Goal: Information Seeking & Learning: Learn about a topic

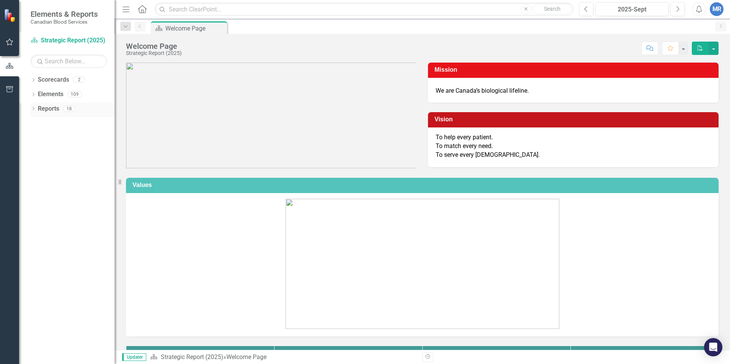
click at [55, 108] on link "Reports" at bounding box center [48, 109] width 21 height 9
click at [53, 37] on link "Scorecard Strategic Report (2025)" at bounding box center [69, 40] width 76 height 9
click at [127, 10] on icon "Menu" at bounding box center [126, 9] width 10 height 8
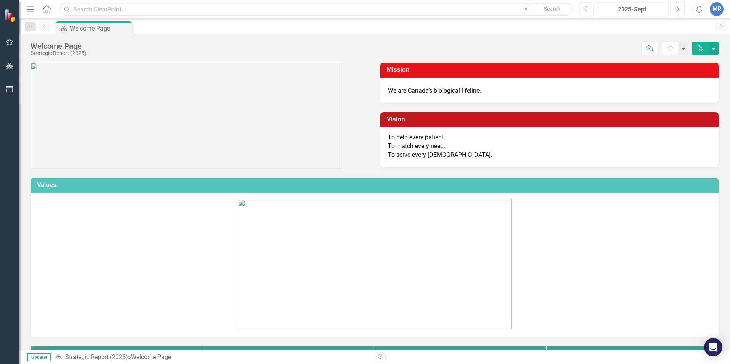
click at [31, 8] on icon "Menu" at bounding box center [31, 9] width 10 height 8
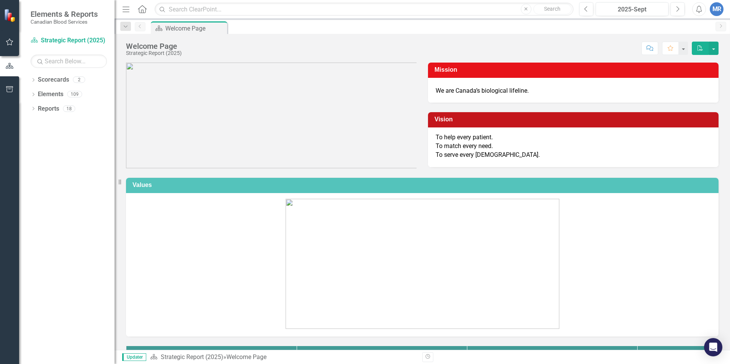
click at [10, 42] on icon "button" at bounding box center [10, 42] width 8 height 6
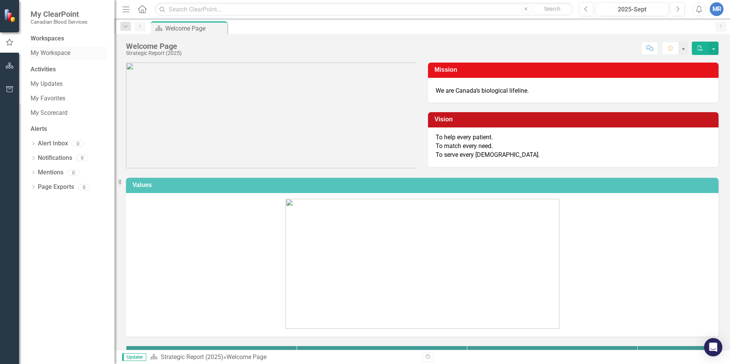
click at [53, 50] on link "My Workspace" at bounding box center [69, 53] width 76 height 9
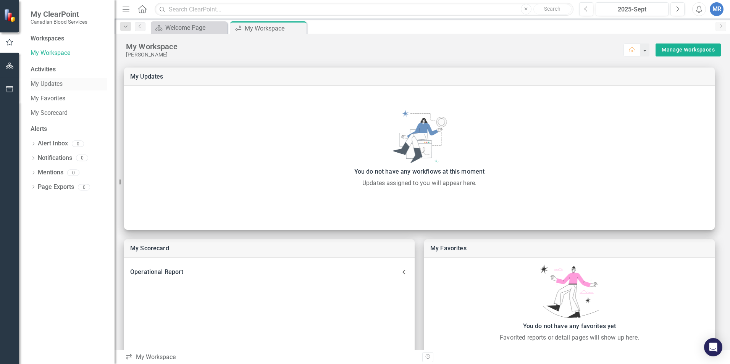
click at [51, 83] on link "My Updates" at bounding box center [69, 84] width 76 height 9
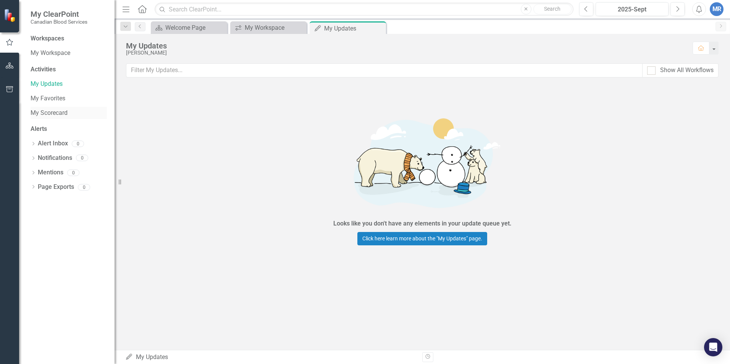
click at [52, 115] on link "My Scorecard" at bounding box center [69, 113] width 76 height 9
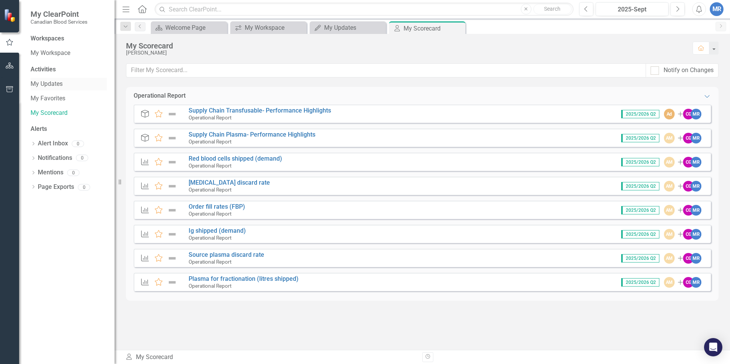
click at [53, 81] on link "My Updates" at bounding box center [69, 84] width 76 height 9
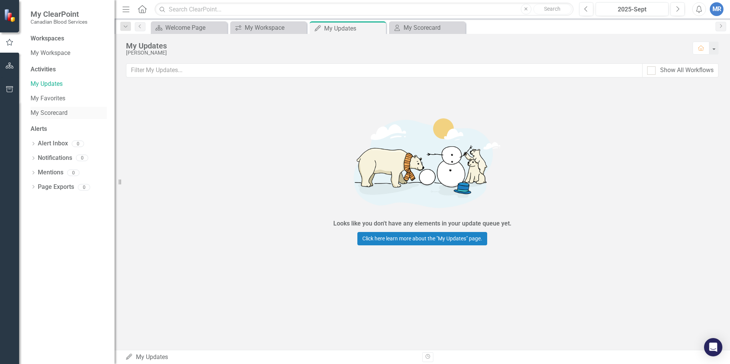
click at [58, 111] on link "My Scorecard" at bounding box center [69, 113] width 76 height 9
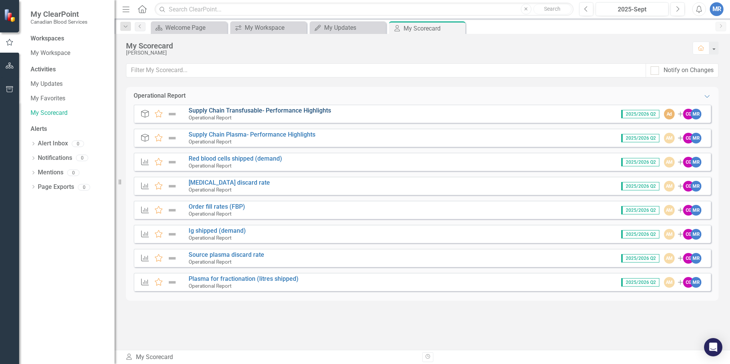
click at [241, 113] on link "Supply Chain Transfusable- Performance Highlights" at bounding box center [260, 110] width 142 height 7
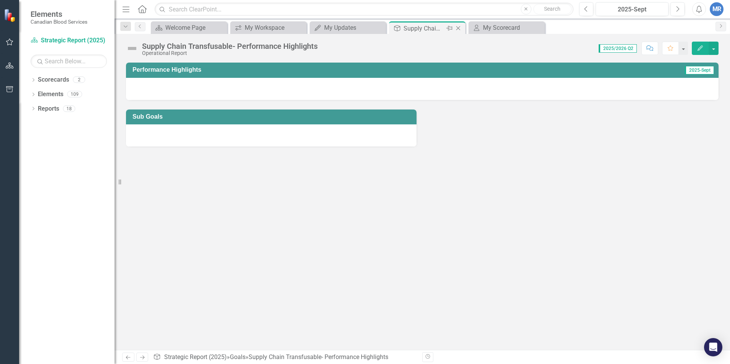
click at [458, 26] on icon "Close" at bounding box center [458, 28] width 8 height 6
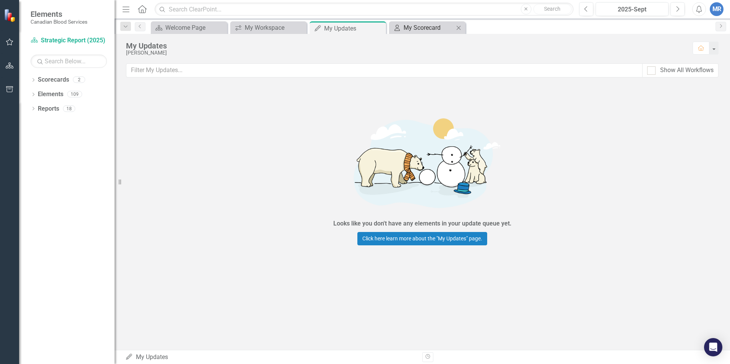
click at [431, 29] on div "My Scorecard" at bounding box center [428, 28] width 50 height 10
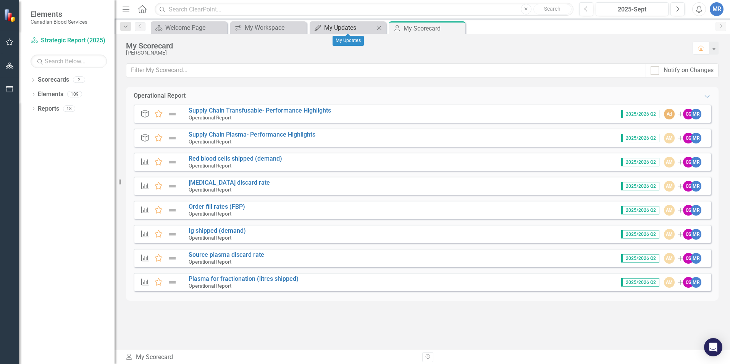
click at [356, 29] on div "My Updates" at bounding box center [349, 28] width 50 height 10
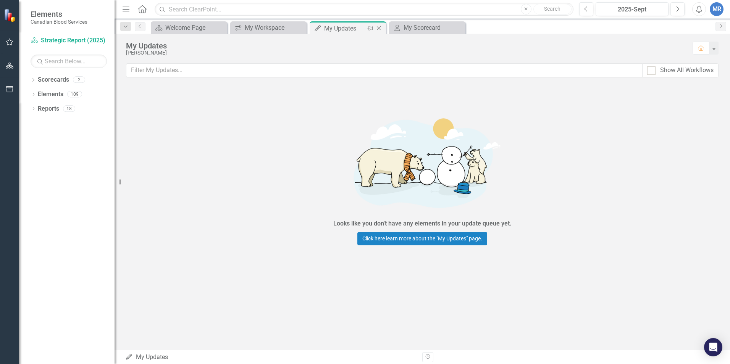
click at [376, 28] on icon "Close" at bounding box center [379, 28] width 8 height 6
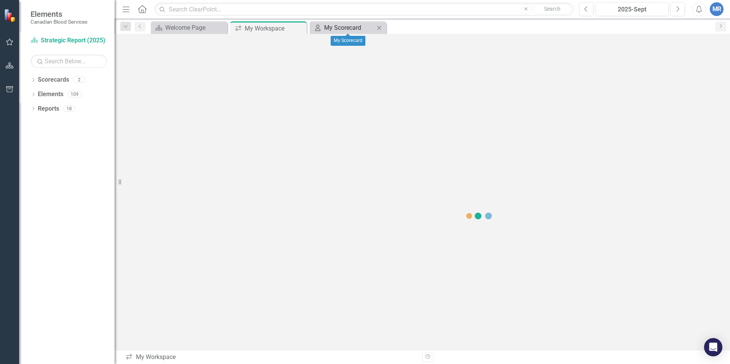
click at [340, 26] on div "My Scorecard" at bounding box center [349, 28] width 50 height 10
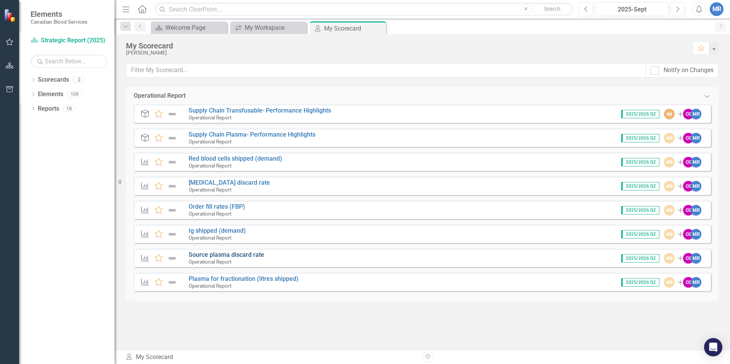
click at [228, 253] on link "Source plasma discard rate" at bounding box center [227, 254] width 76 height 7
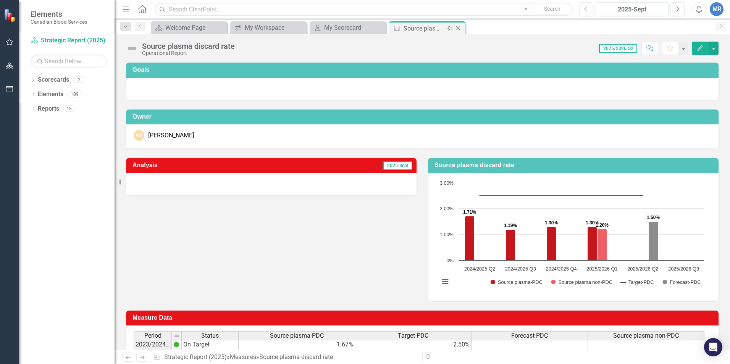
click at [460, 29] on icon "Close" at bounding box center [458, 28] width 8 height 6
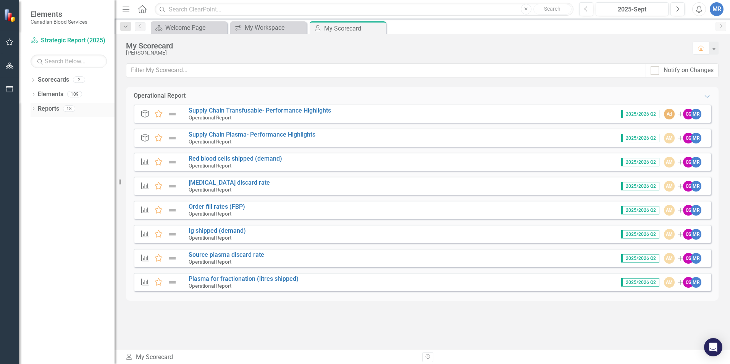
click at [33, 108] on icon "Dropdown" at bounding box center [33, 109] width 5 height 4
click at [36, 123] on icon "Dropdown" at bounding box center [36, 123] width 5 height 4
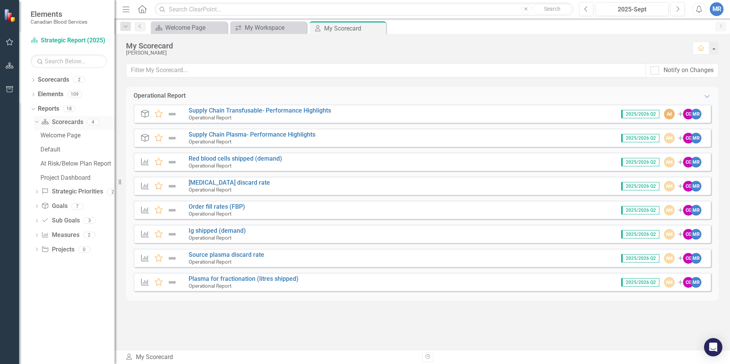
click at [61, 120] on link "Scorecard Scorecards" at bounding box center [62, 122] width 42 height 9
click at [69, 124] on link "Scorecard Scorecards" at bounding box center [62, 122] width 42 height 9
click at [35, 190] on icon "Dropdown" at bounding box center [36, 192] width 5 height 4
click at [227, 160] on link "Red blood cells shipped (demand)" at bounding box center [236, 158] width 94 height 7
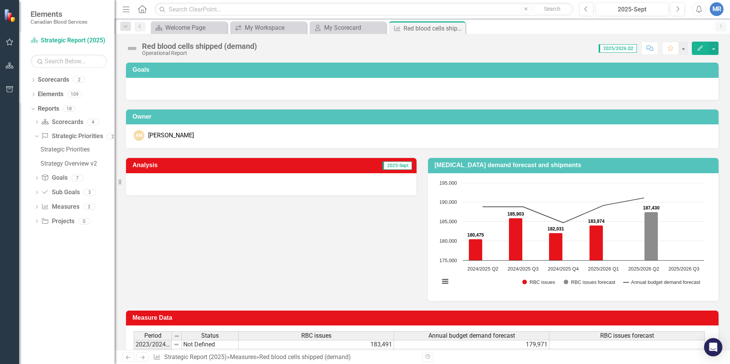
click at [614, 50] on span "2025/2026 Q2" at bounding box center [617, 48] width 38 height 8
click at [612, 47] on span "2025/2026 Q2" at bounding box center [617, 48] width 38 height 8
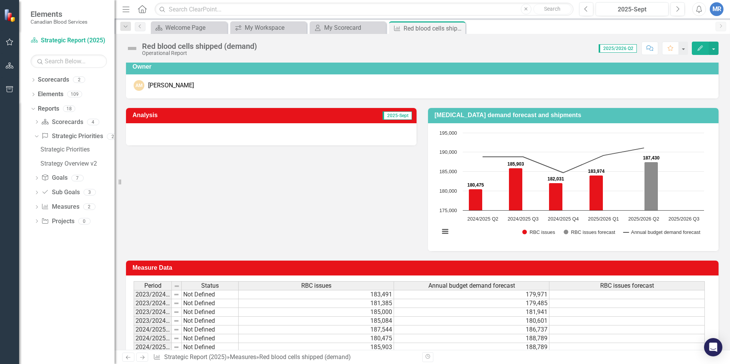
scroll to position [115, 0]
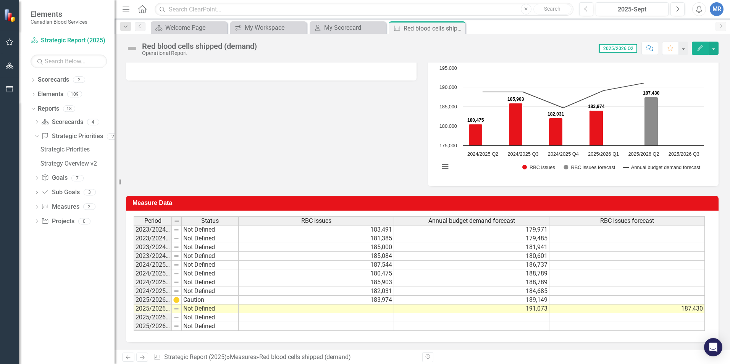
click at [209, 292] on td "Not Defined" at bounding box center [210, 291] width 57 height 9
click at [142, 292] on td "2024/2025 Q4" at bounding box center [153, 291] width 38 height 9
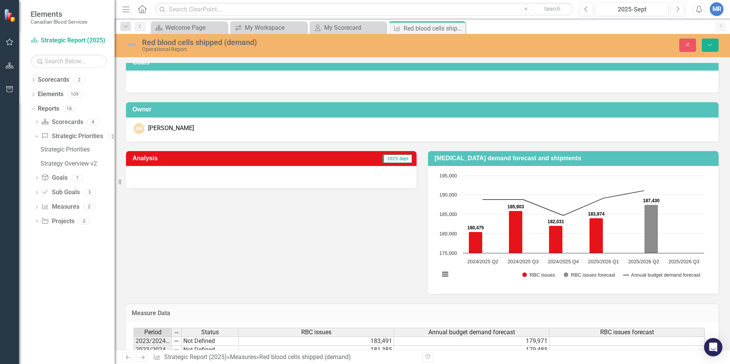
scroll to position [0, 0]
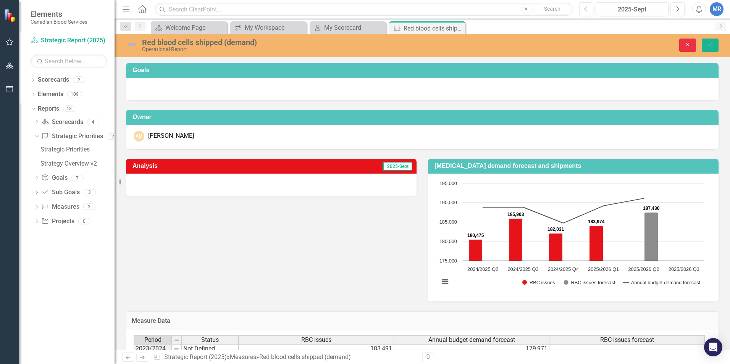
click at [690, 43] on icon "Close" at bounding box center [687, 44] width 7 height 5
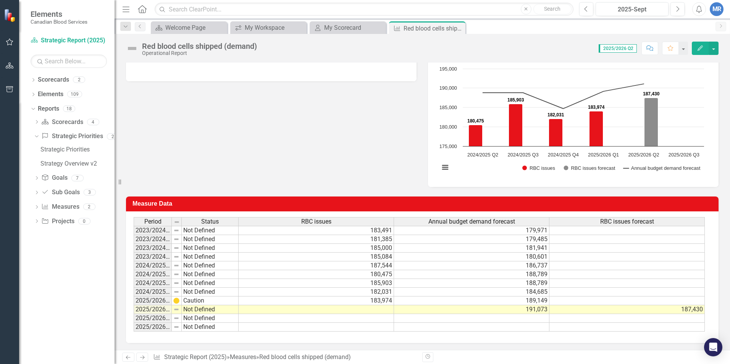
scroll to position [115, 0]
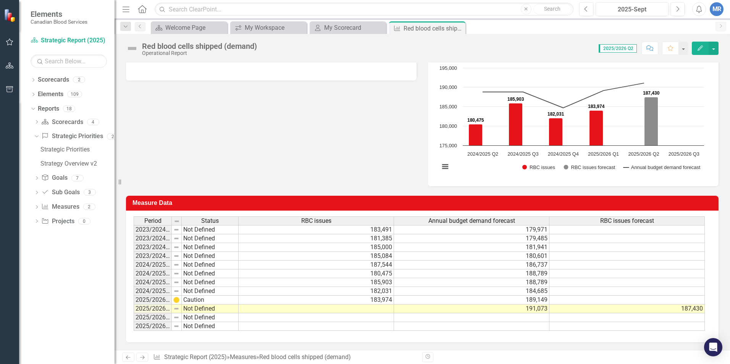
click at [177, 301] on img at bounding box center [176, 300] width 6 height 6
click at [145, 300] on td "2025/2026 Q1" at bounding box center [153, 300] width 38 height 9
drag, startPoint x: 170, startPoint y: 221, endPoint x: 187, endPoint y: 223, distance: 17.3
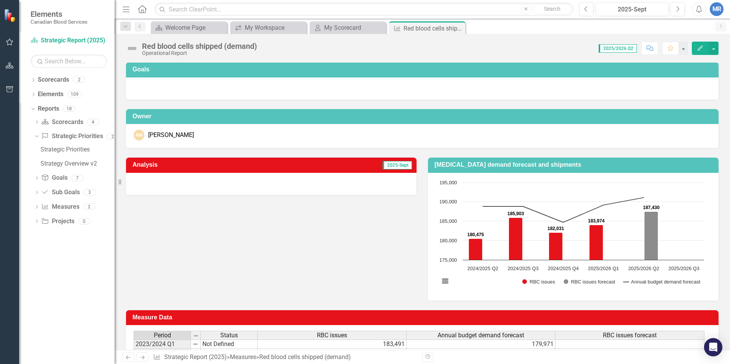
scroll to position [0, 0]
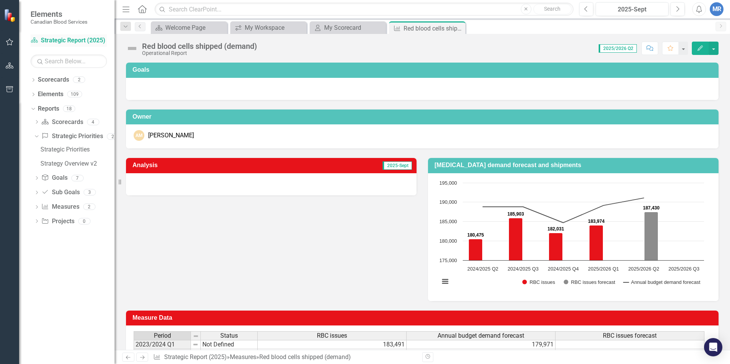
click at [63, 39] on link "Scorecard Strategic Report (2025)" at bounding box center [69, 40] width 76 height 9
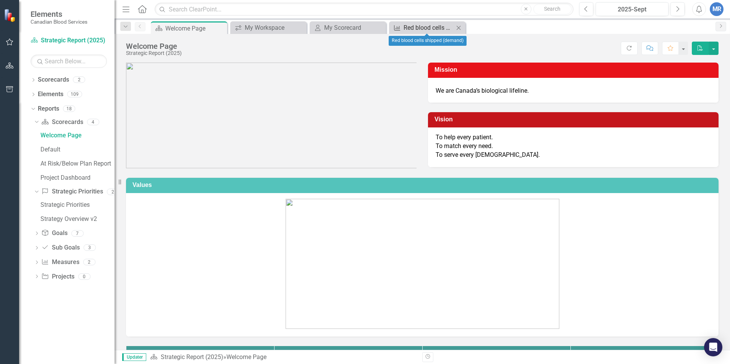
click at [434, 31] on div "Red blood cells shipped (demand)" at bounding box center [428, 28] width 50 height 10
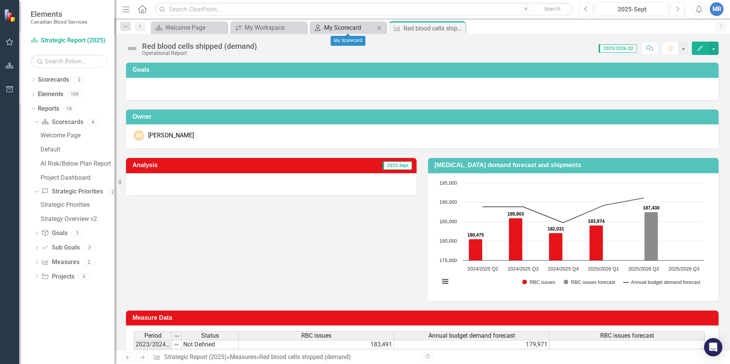
click at [343, 29] on div "My Scorecard" at bounding box center [349, 28] width 50 height 10
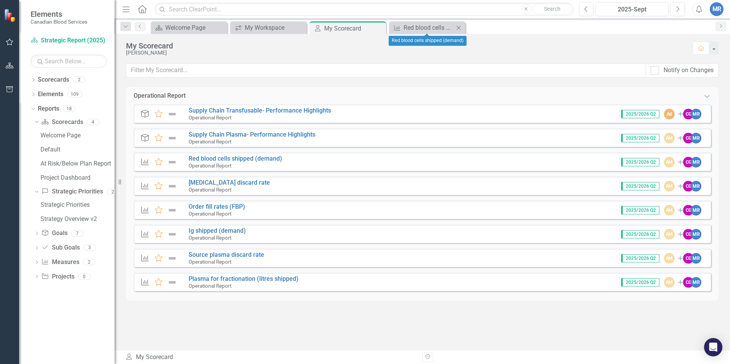
click at [460, 29] on icon "Close" at bounding box center [459, 28] width 8 height 6
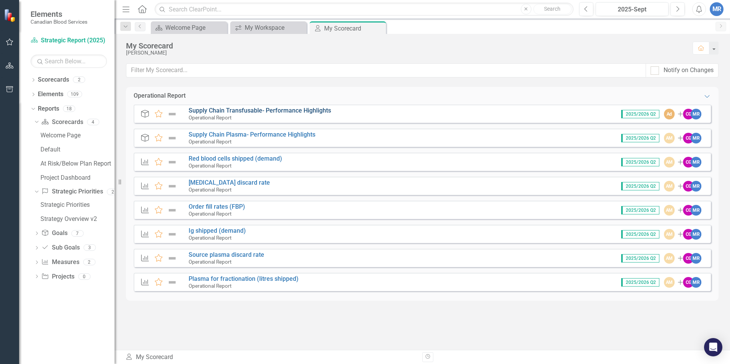
click at [224, 111] on link "Supply Chain Transfusable- Performance Highlights" at bounding box center [260, 110] width 142 height 7
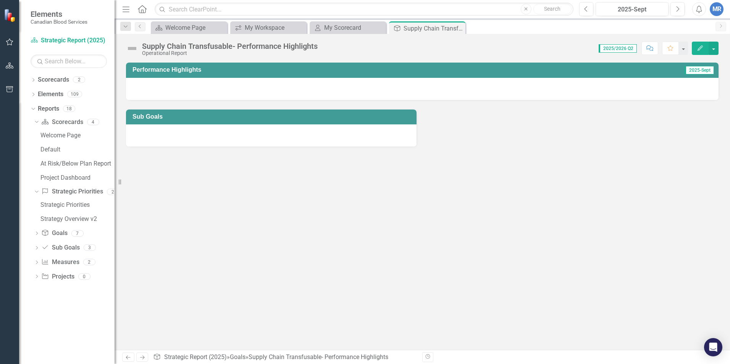
click at [127, 358] on icon at bounding box center [128, 358] width 5 height 4
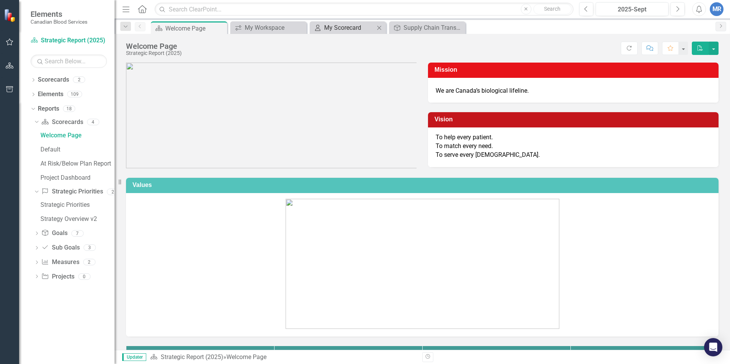
click at [361, 25] on div "My Scorecard" at bounding box center [349, 28] width 50 height 10
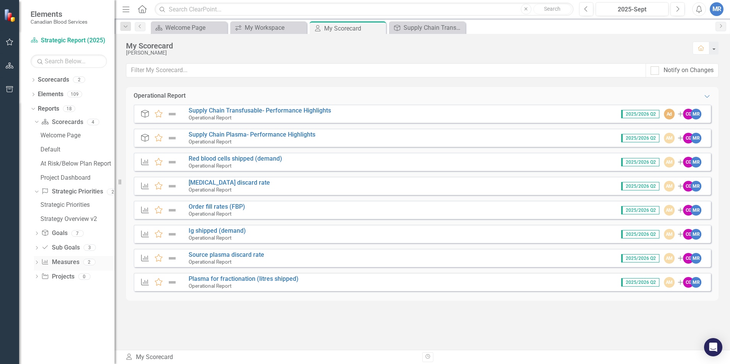
click at [36, 261] on icon "Dropdown" at bounding box center [36, 263] width 5 height 4
click at [36, 165] on icon "Dropdown" at bounding box center [36, 166] width 5 height 4
click at [198, 314] on div "Operational Report Expanded Goal Favorite Supply Chain Transfusable- Performanc…" at bounding box center [422, 218] width 592 height 263
click at [32, 94] on icon "Dropdown" at bounding box center [33, 95] width 5 height 4
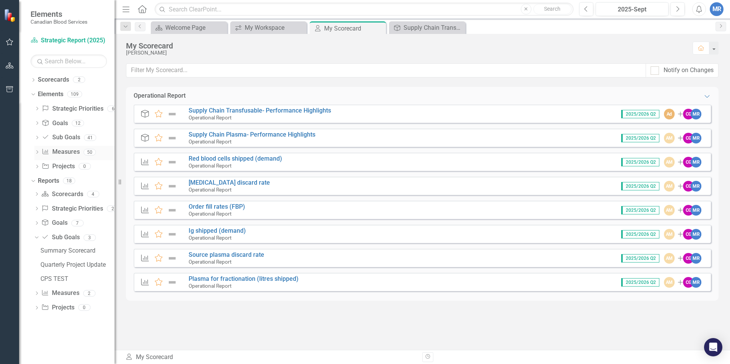
click at [37, 151] on icon "Dropdown" at bounding box center [36, 153] width 5 height 4
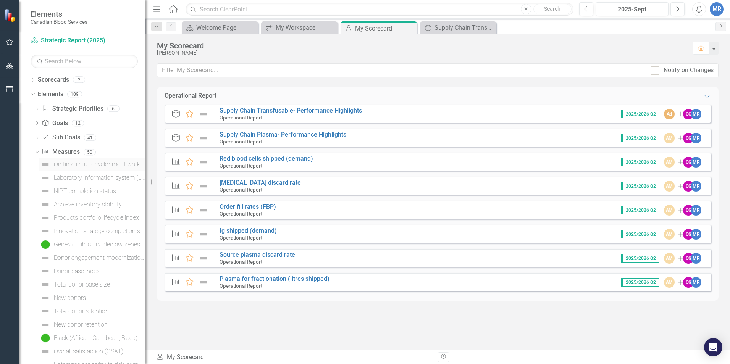
drag, startPoint x: 116, startPoint y: 162, endPoint x: 131, endPoint y: 169, distance: 16.4
click at [145, 165] on div "Resize" at bounding box center [148, 182] width 6 height 364
click at [37, 150] on icon "Dropdown" at bounding box center [36, 151] width 4 height 5
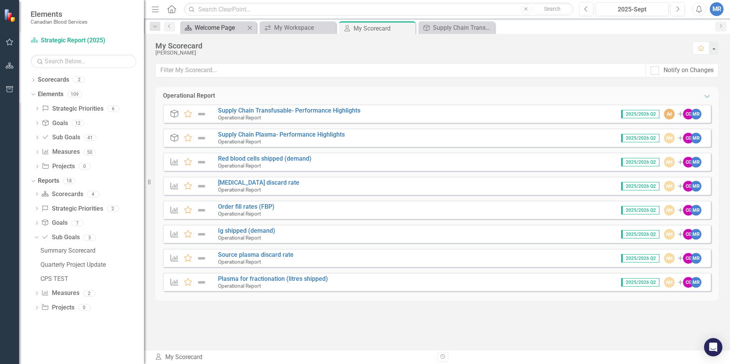
click at [217, 26] on div "Welcome Page" at bounding box center [220, 28] width 50 height 10
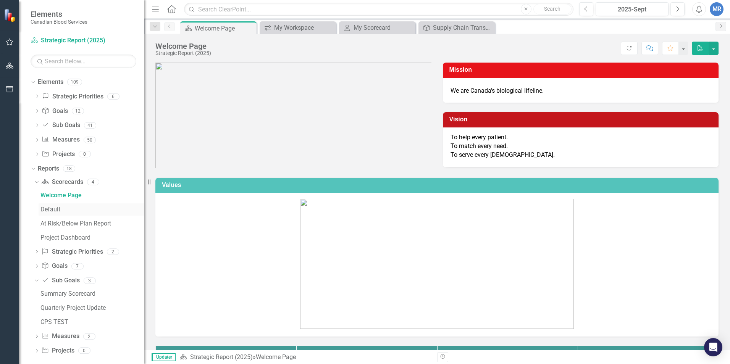
scroll to position [19, 0]
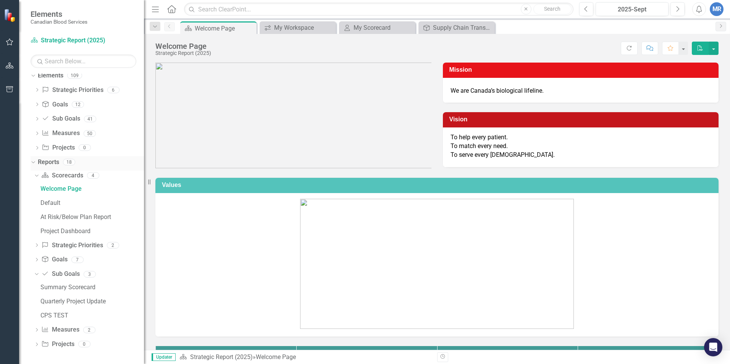
click at [32, 161] on icon "Dropdown" at bounding box center [32, 161] width 4 height 5
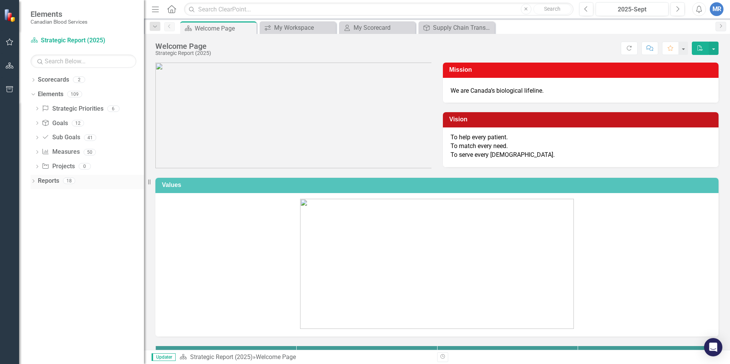
scroll to position [0, 0]
click at [33, 182] on icon "Dropdown" at bounding box center [33, 182] width 5 height 4
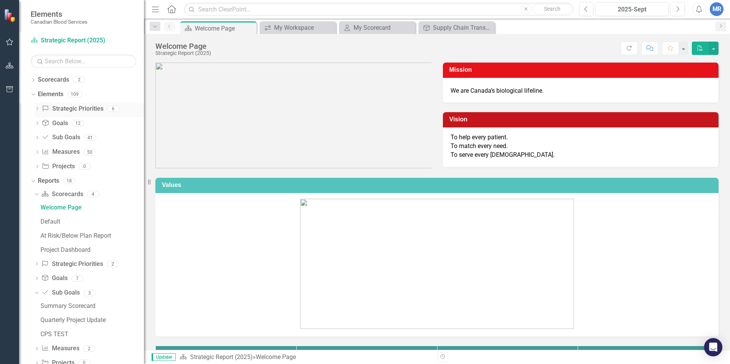
click at [35, 109] on icon "Dropdown" at bounding box center [36, 109] width 5 height 4
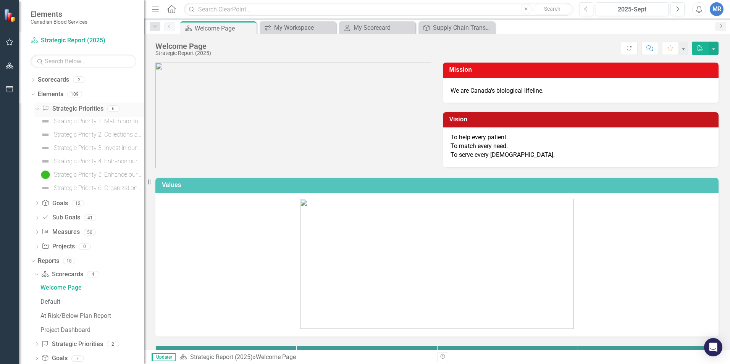
click at [35, 109] on icon "Dropdown" at bounding box center [36, 108] width 4 height 5
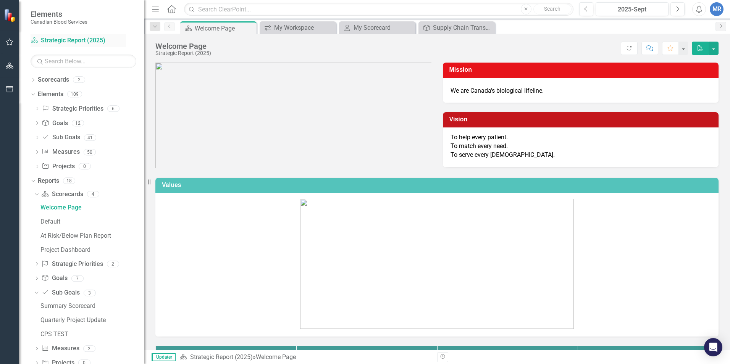
click at [59, 38] on link "Scorecard Strategic Report (2025)" at bounding box center [78, 40] width 95 height 9
click at [49, 41] on link "Scorecard Strategic Report (2025)" at bounding box center [78, 40] width 95 height 9
click at [155, 10] on icon "Menu" at bounding box center [155, 9] width 10 height 8
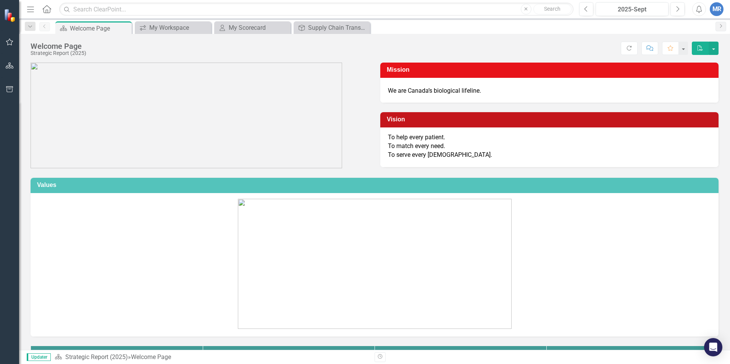
click at [28, 9] on icon "Menu" at bounding box center [31, 9] width 10 height 8
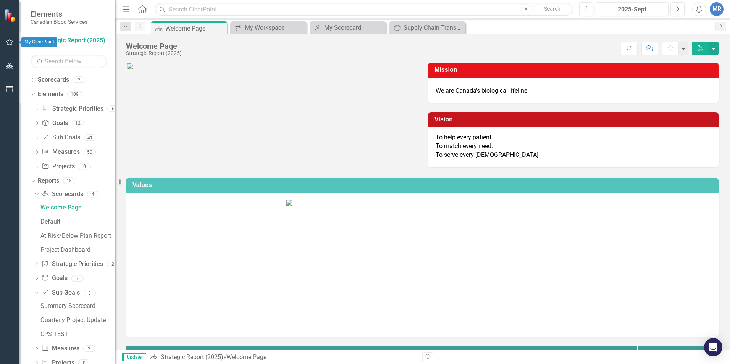
click at [8, 40] on icon "button" at bounding box center [10, 42] width 8 height 6
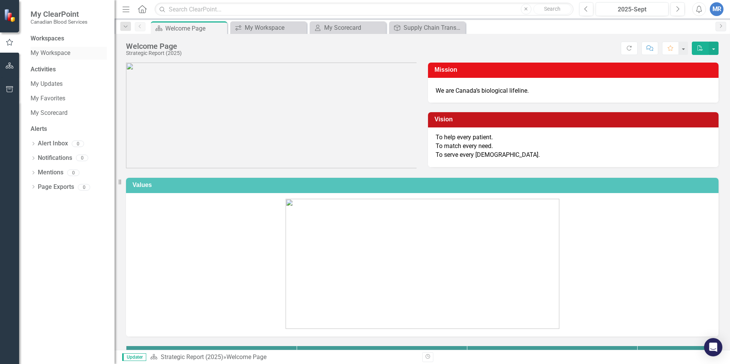
click at [52, 52] on link "My Workspace" at bounding box center [69, 53] width 76 height 9
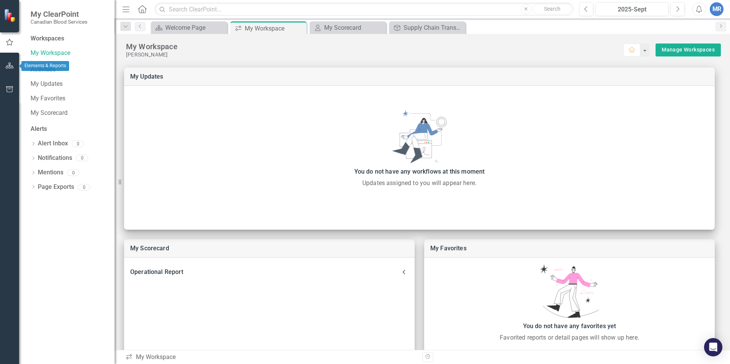
click at [7, 65] on icon "button" at bounding box center [10, 66] width 8 height 6
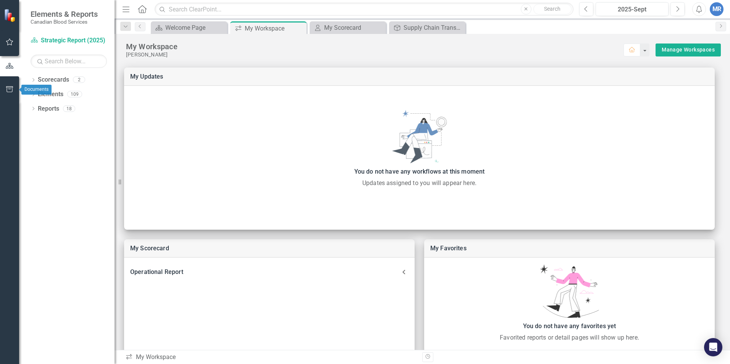
click at [9, 86] on icon "button" at bounding box center [10, 89] width 8 height 6
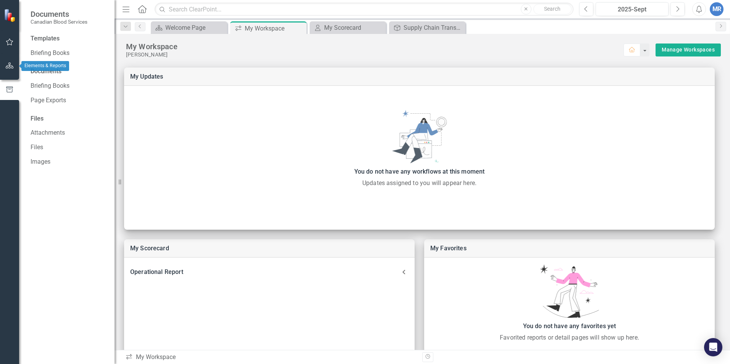
click at [5, 64] on button "button" at bounding box center [9, 66] width 17 height 16
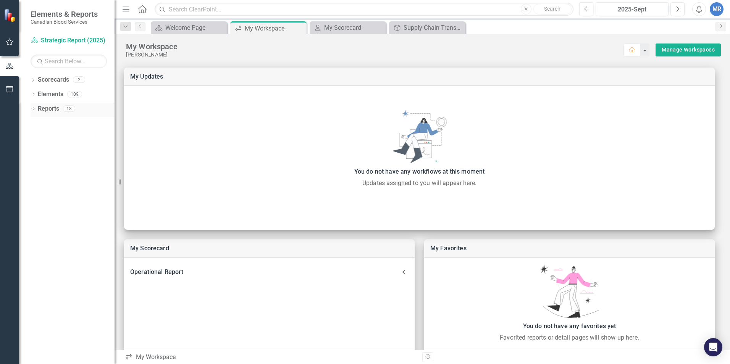
click at [33, 108] on icon "Dropdown" at bounding box center [33, 109] width 5 height 4
click at [33, 94] on icon "Dropdown" at bounding box center [33, 95] width 5 height 4
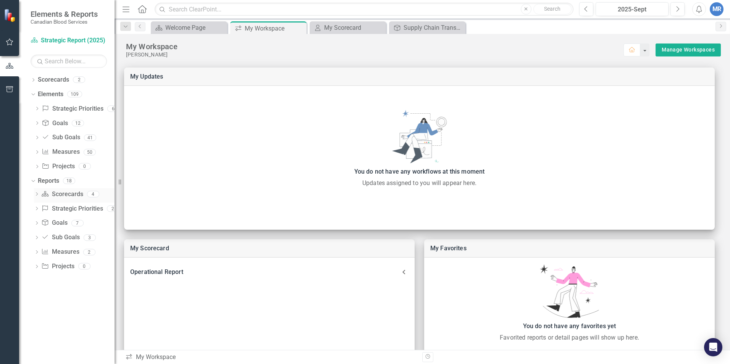
click at [35, 193] on icon "Dropdown" at bounding box center [36, 195] width 5 height 4
click at [33, 80] on icon "Dropdown" at bounding box center [33, 81] width 5 height 4
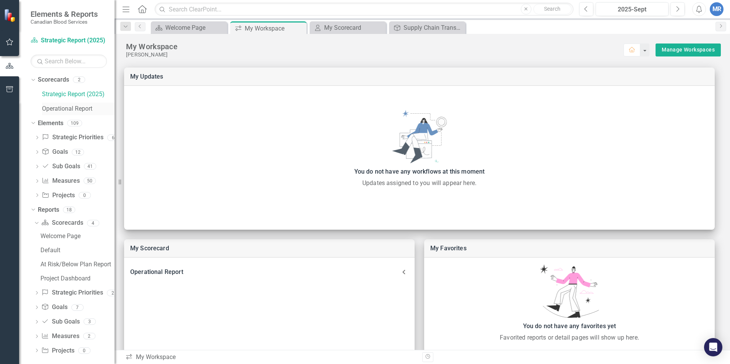
click at [60, 108] on link "Operational Report" at bounding box center [78, 109] width 73 height 9
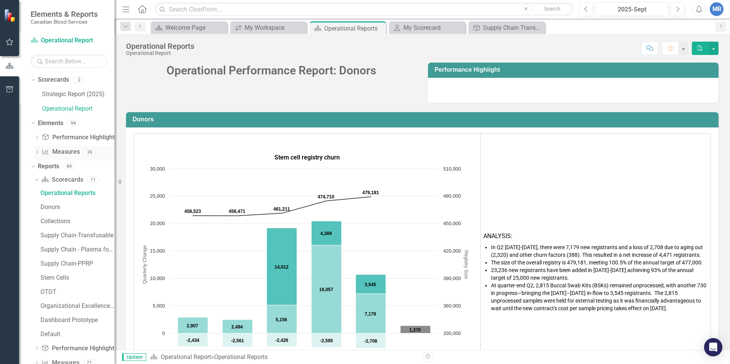
click at [37, 152] on icon "Dropdown" at bounding box center [36, 153] width 5 height 4
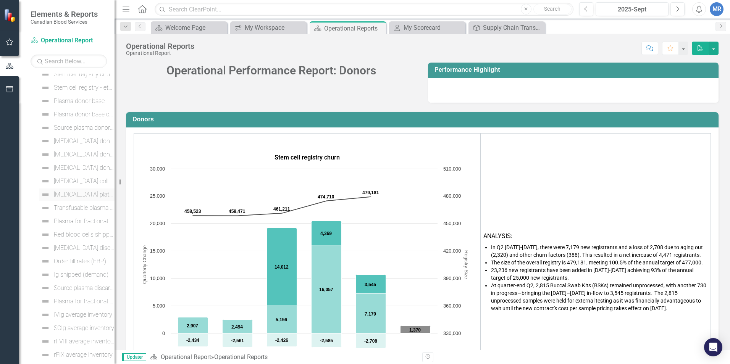
scroll to position [76, 0]
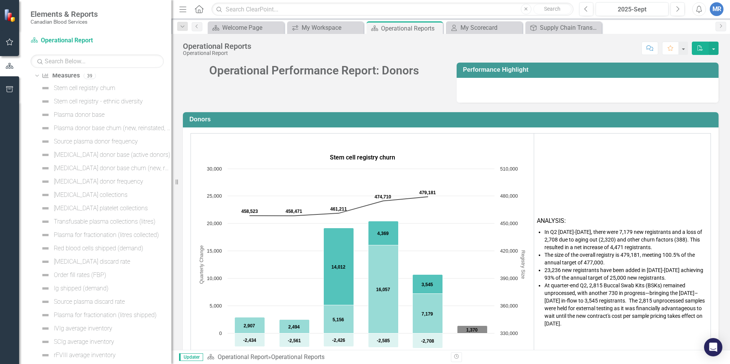
drag, startPoint x: 121, startPoint y: 182, endPoint x: 171, endPoint y: 186, distance: 50.6
click at [171, 186] on div "Resize" at bounding box center [174, 182] width 6 height 364
click at [73, 195] on div "[MEDICAL_DATA] collections" at bounding box center [91, 195] width 74 height 7
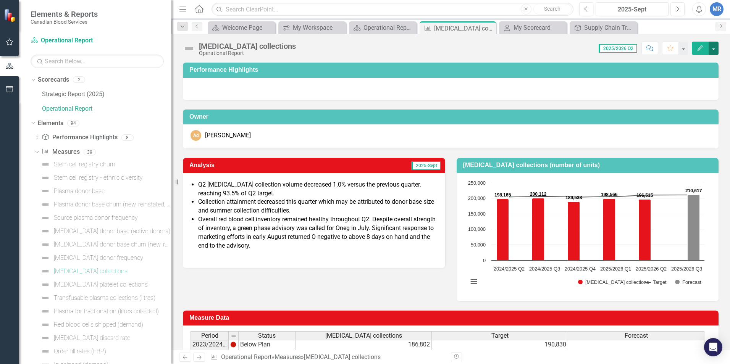
click at [714, 48] on button "button" at bounding box center [713, 48] width 10 height 13
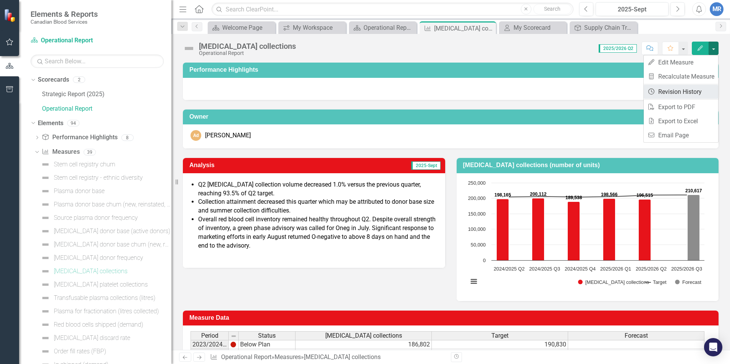
click at [687, 95] on link "Revision History Revision History" at bounding box center [681, 92] width 74 height 14
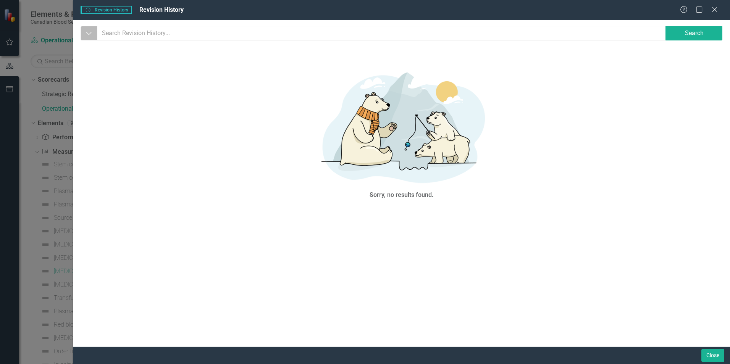
click at [91, 34] on icon "Dropdown" at bounding box center [88, 33] width 7 height 8
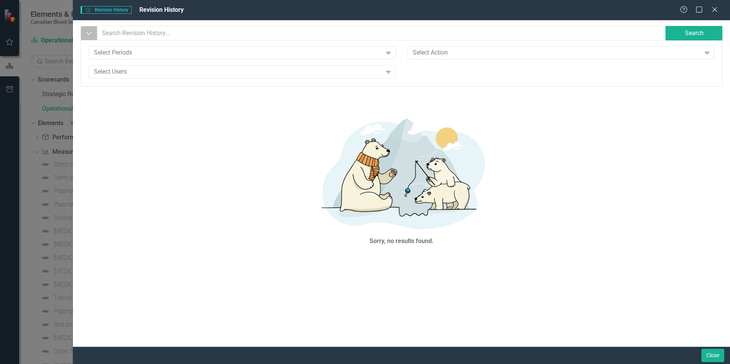
click at [91, 34] on icon "Dropdown" at bounding box center [88, 33] width 7 height 8
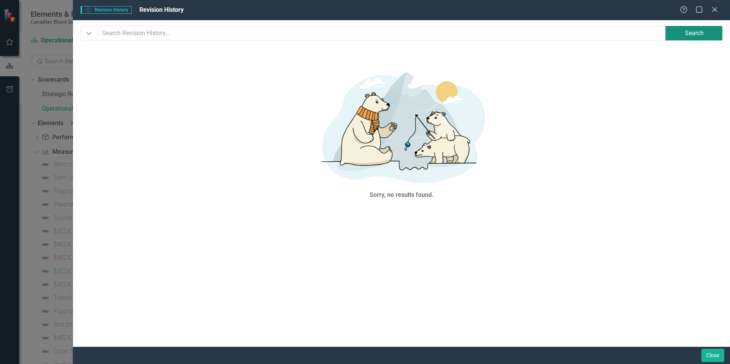
click at [687, 35] on button "Search" at bounding box center [693, 33] width 57 height 15
click at [715, 8] on div "Close" at bounding box center [715, 10] width 10 height 10
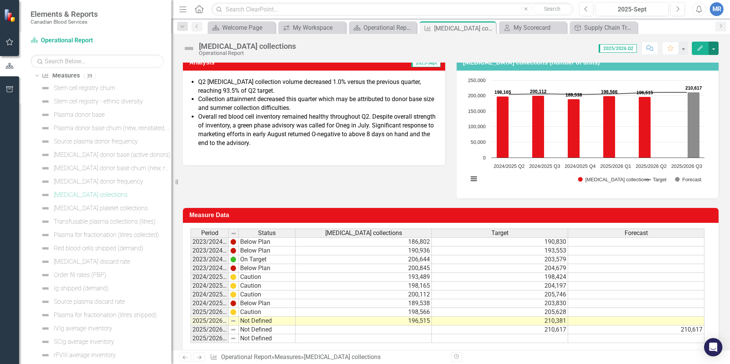
scroll to position [115, 0]
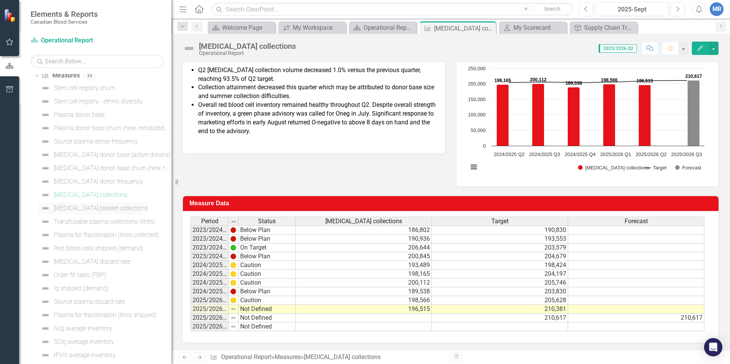
click at [81, 209] on div "[MEDICAL_DATA] platelet collections" at bounding box center [101, 208] width 94 height 7
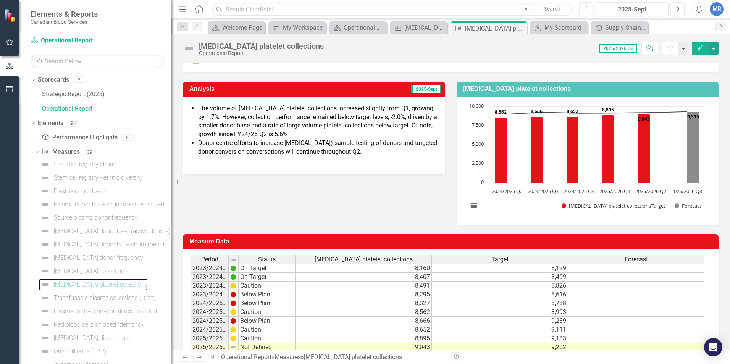
scroll to position [115, 0]
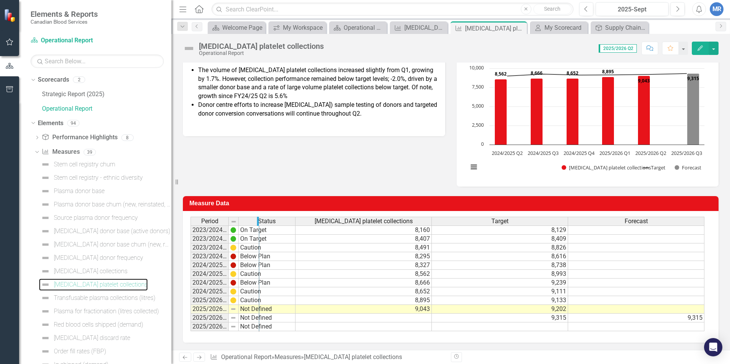
drag, startPoint x: 238, startPoint y: 222, endPoint x: 259, endPoint y: 225, distance: 21.2
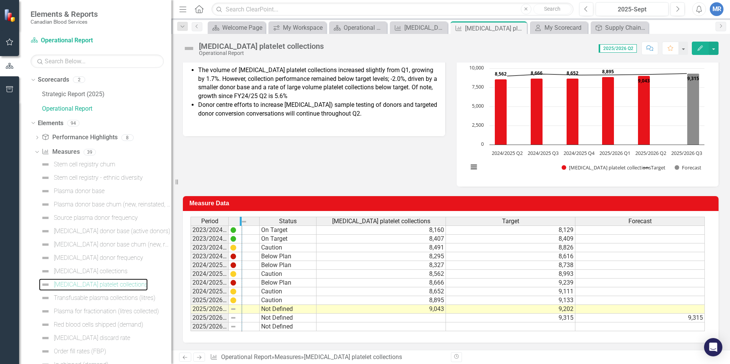
drag, startPoint x: 227, startPoint y: 220, endPoint x: 242, endPoint y: 224, distance: 15.0
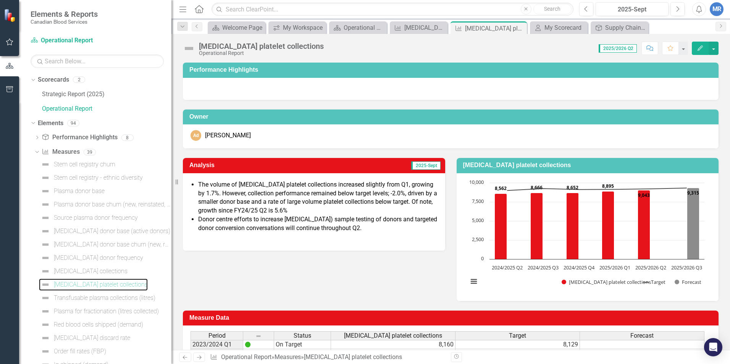
scroll to position [38, 0]
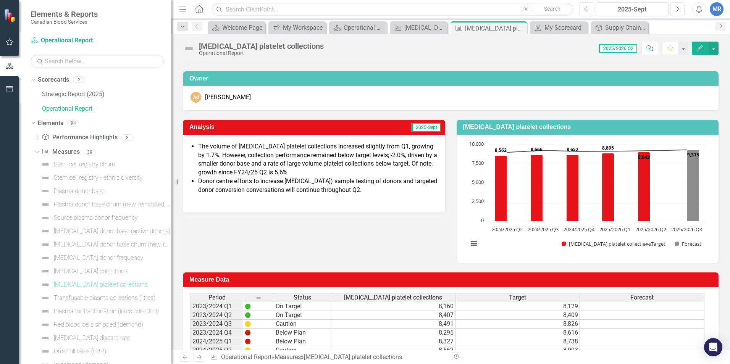
drag, startPoint x: 207, startPoint y: 145, endPoint x: 277, endPoint y: 178, distance: 77.3
click at [277, 178] on ul "The volume of [MEDICAL_DATA] platelet collections increased slightly from Q1, g…" at bounding box center [317, 168] width 239 height 52
click at [300, 232] on div "Analysis 2025-Sept The volume of [MEDICAL_DATA] platelet collections increased …" at bounding box center [450, 186] width 547 height 153
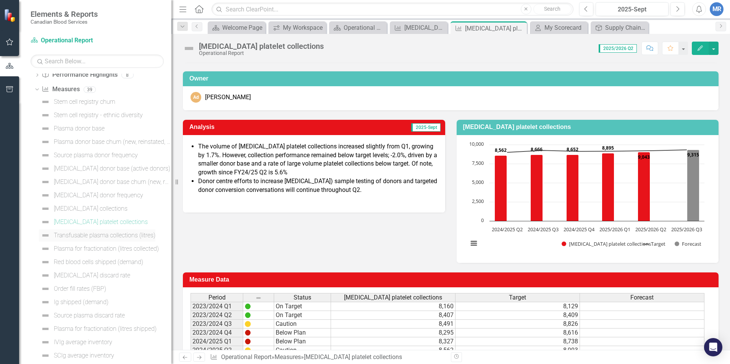
scroll to position [76, 0]
click at [81, 224] on div "Transfusable plasma collections (litres)" at bounding box center [105, 221] width 102 height 7
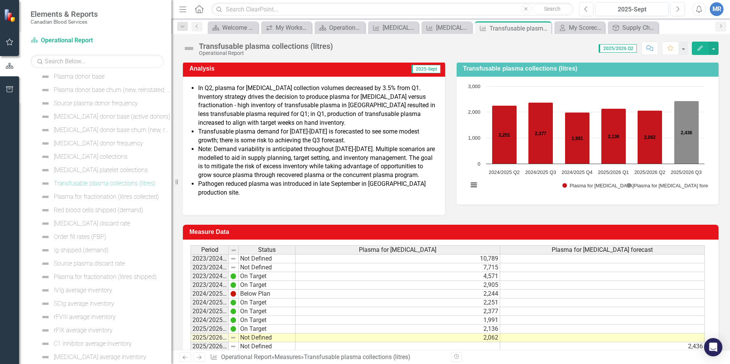
scroll to position [115, 0]
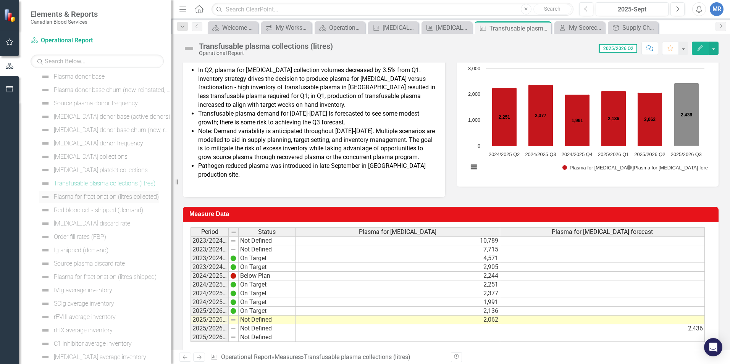
click at [97, 197] on div "Plasma for fractionation (litres collected)" at bounding box center [106, 197] width 105 height 7
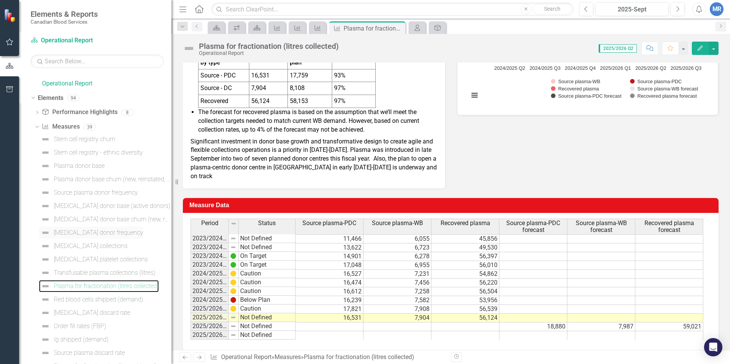
scroll to position [38, 0]
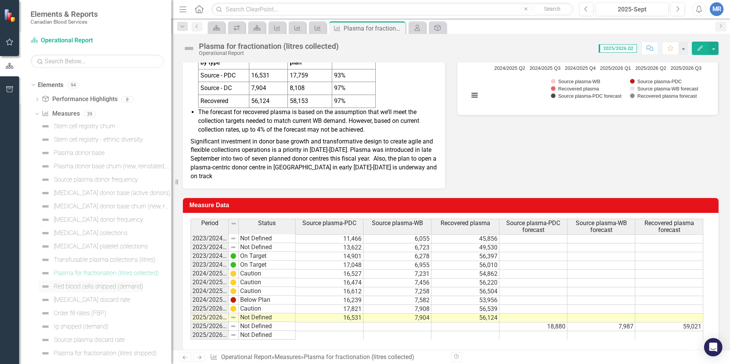
click at [65, 284] on div "Red blood cells shipped (demand)" at bounding box center [98, 286] width 89 height 7
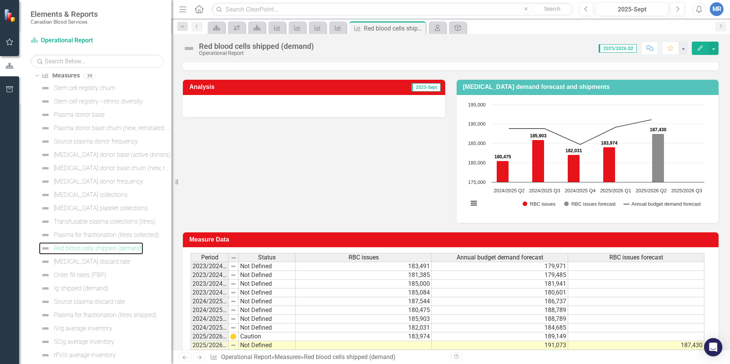
scroll to position [38, 0]
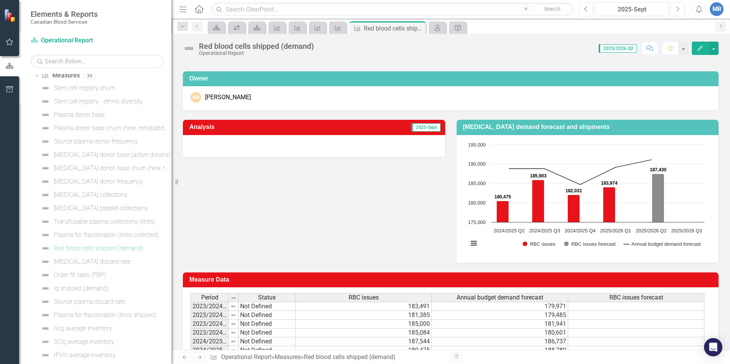
click at [254, 145] on div at bounding box center [314, 146] width 262 height 22
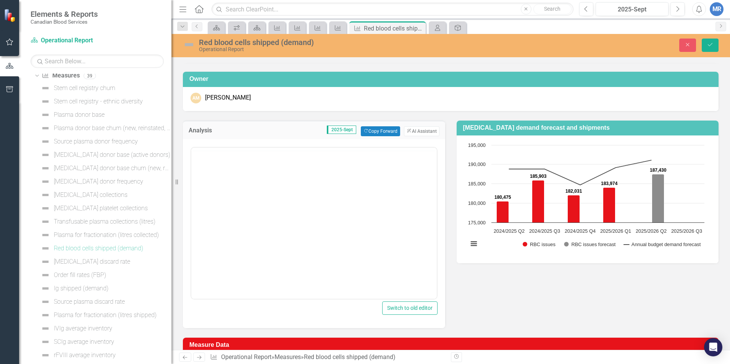
scroll to position [0, 0]
click at [375, 132] on button "Copy Forward Copy Forward" at bounding box center [380, 131] width 39 height 10
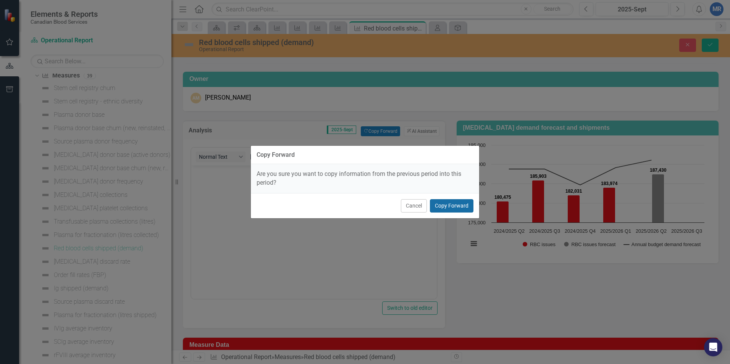
click at [457, 205] on button "Copy Forward" at bounding box center [452, 205] width 44 height 13
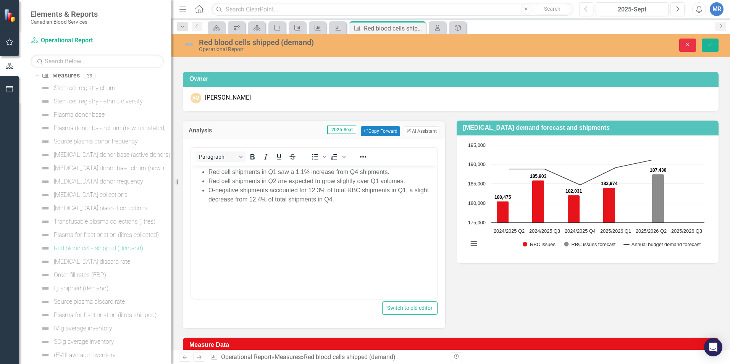
drag, startPoint x: 687, startPoint y: 46, endPoint x: 582, endPoint y: 170, distance: 162.4
click at [687, 46] on icon "Close" at bounding box center [687, 44] width 7 height 5
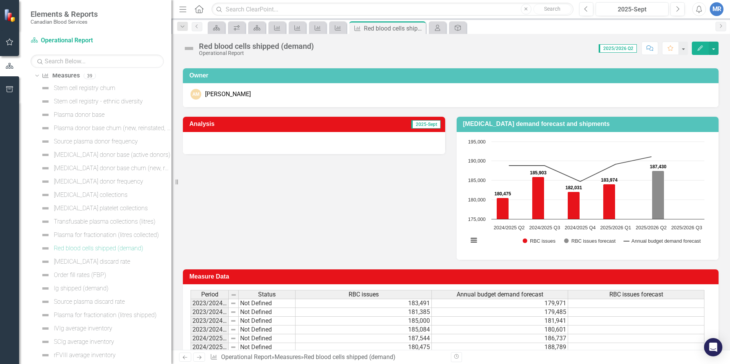
scroll to position [38, 0]
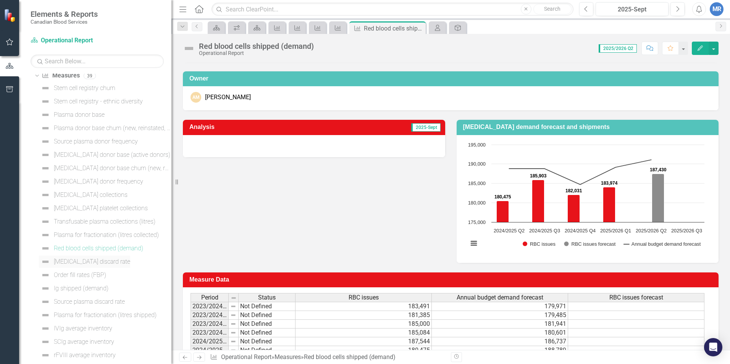
click at [94, 263] on div "[MEDICAL_DATA] discard rate" at bounding box center [92, 261] width 76 height 7
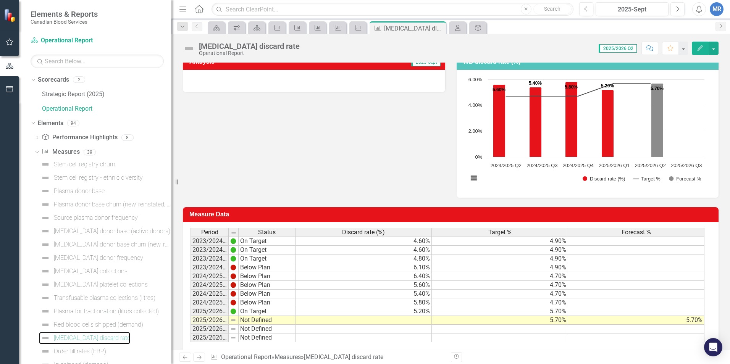
scroll to position [115, 0]
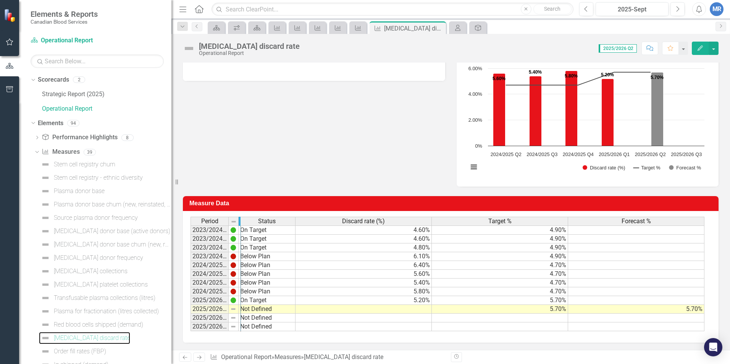
drag, startPoint x: 227, startPoint y: 220, endPoint x: 239, endPoint y: 220, distance: 12.2
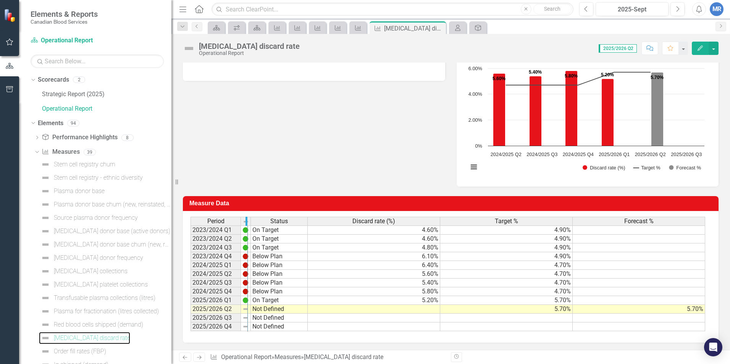
drag, startPoint x: 239, startPoint y: 220, endPoint x: 244, endPoint y: 221, distance: 5.1
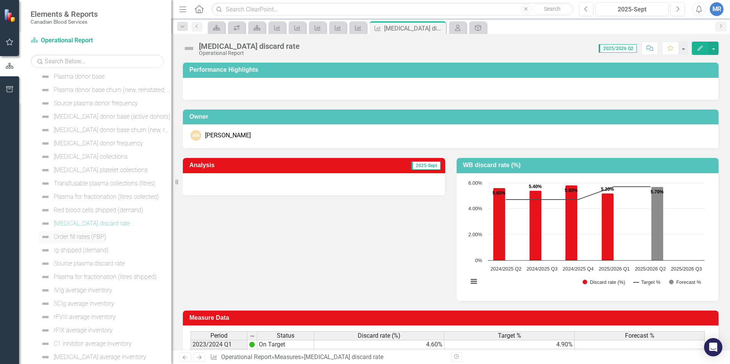
click at [70, 237] on div "Order fill rates (FBP)" at bounding box center [80, 237] width 52 height 7
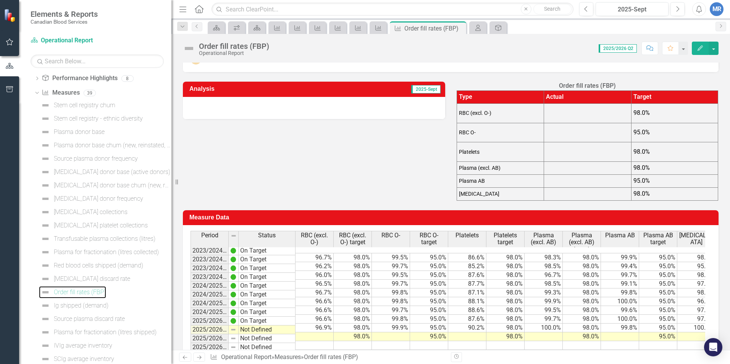
scroll to position [76, 0]
click at [327, 315] on td "96.6%" at bounding box center [314, 319] width 38 height 9
click at [335, 186] on div "Analysis 2025-Sept Order fill rates (FBP) Type Actual Target RBC (excl. O-) 98.…" at bounding box center [450, 136] width 547 height 129
click at [101, 252] on div "Ig shipped (demand)" at bounding box center [81, 250] width 55 height 7
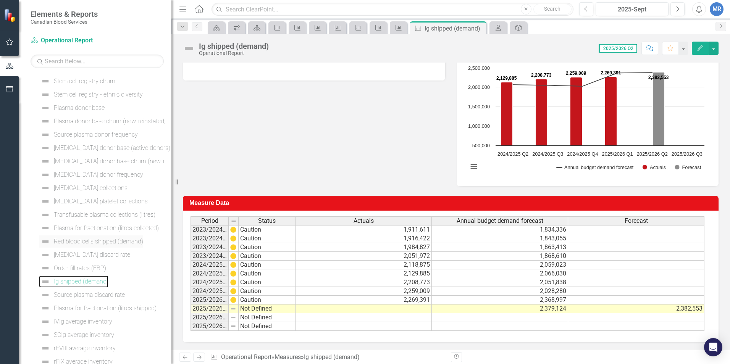
scroll to position [121, 0]
click at [106, 258] on div "Source plasma discard rate" at bounding box center [89, 256] width 71 height 7
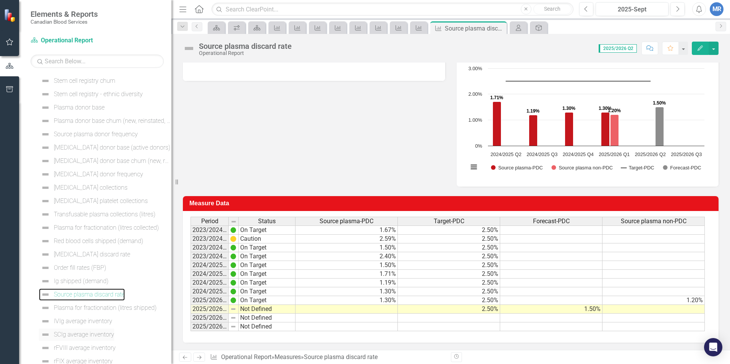
scroll to position [97, 0]
click at [107, 295] on div "Plasma for fractionation (litres shipped)" at bounding box center [105, 295] width 103 height 7
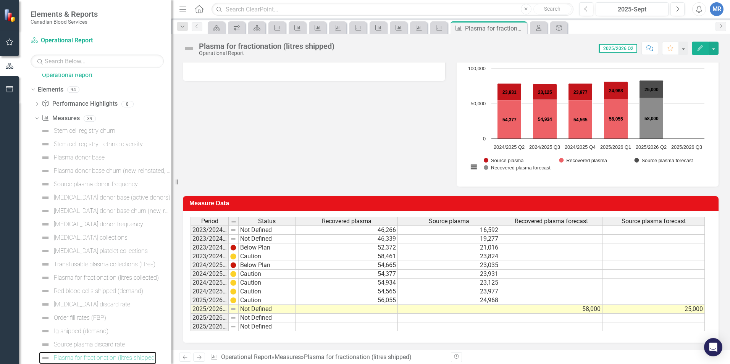
scroll to position [115, 0]
click at [87, 331] on div "Ig shipped (demand)" at bounding box center [81, 331] width 55 height 7
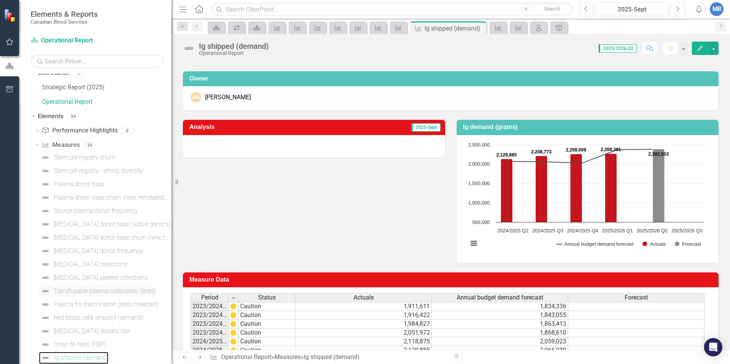
scroll to position [83, 0]
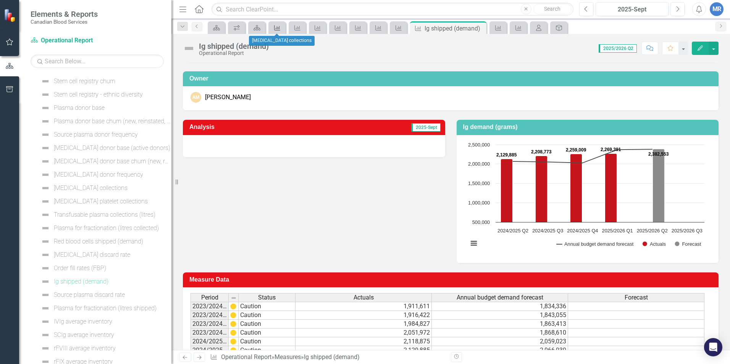
click at [278, 27] on icon at bounding box center [277, 27] width 6 height 5
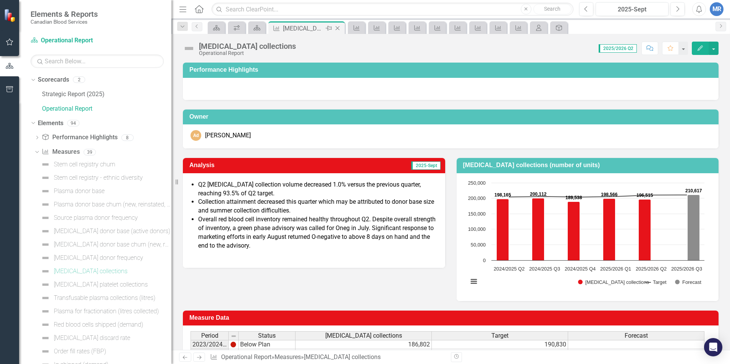
click at [337, 27] on icon "Close" at bounding box center [338, 28] width 8 height 6
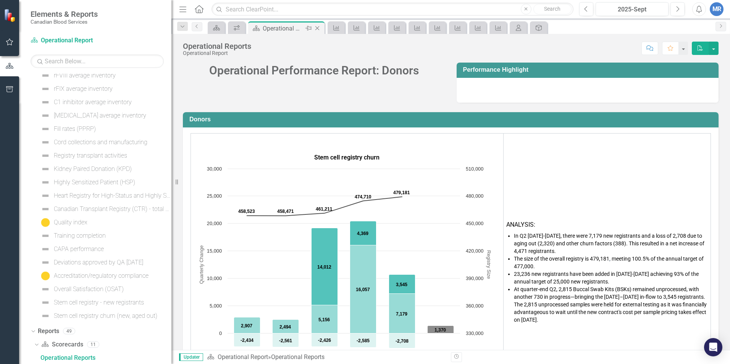
click at [318, 29] on icon at bounding box center [317, 28] width 4 height 4
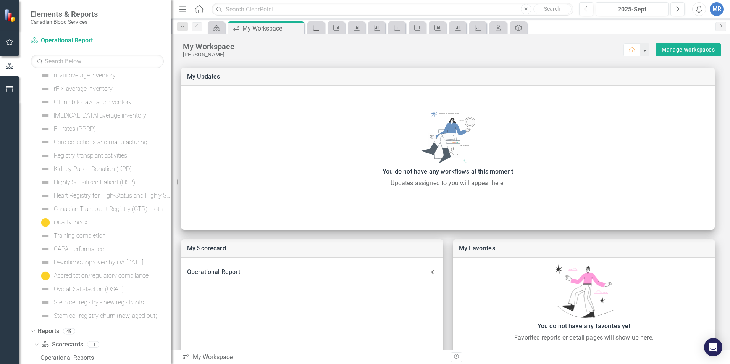
click at [317, 27] on icon "Measure" at bounding box center [316, 28] width 8 height 6
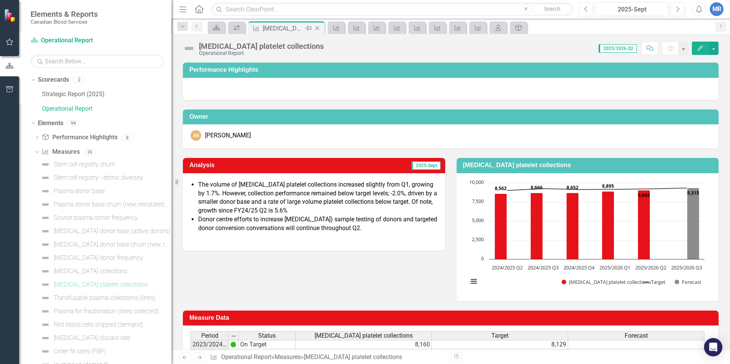
click at [318, 29] on icon "Close" at bounding box center [317, 28] width 8 height 6
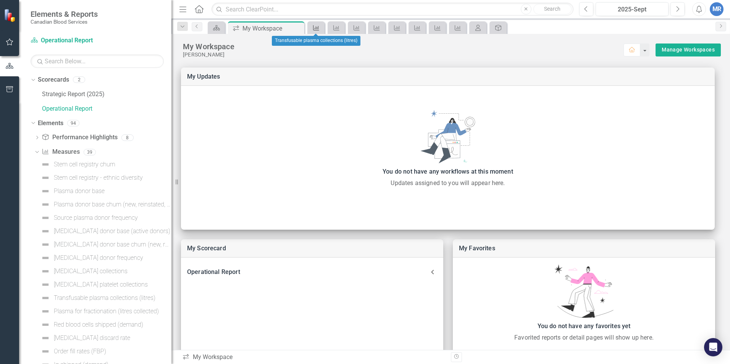
click at [315, 27] on icon "Measure" at bounding box center [316, 28] width 8 height 6
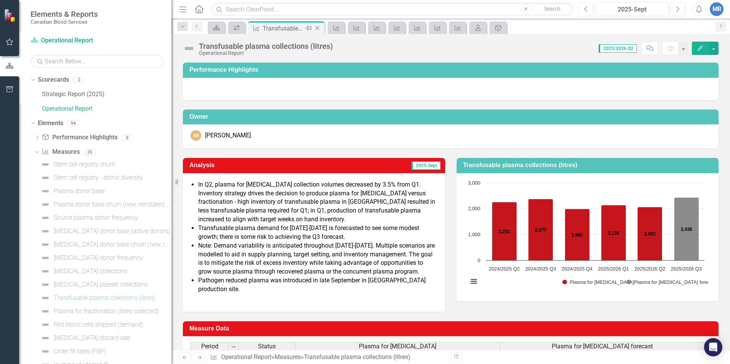
click at [317, 27] on icon "Close" at bounding box center [317, 28] width 8 height 6
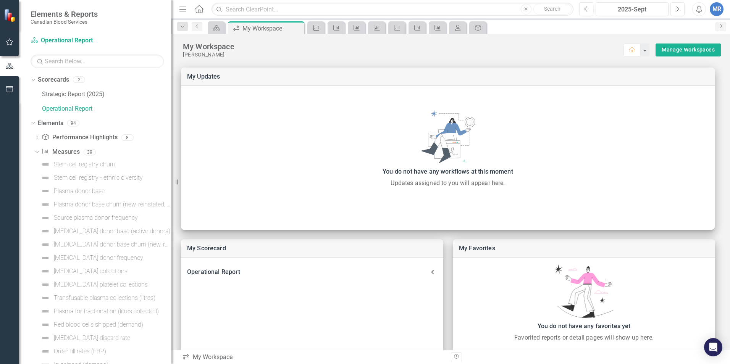
click at [313, 28] on icon "Measure" at bounding box center [316, 28] width 8 height 6
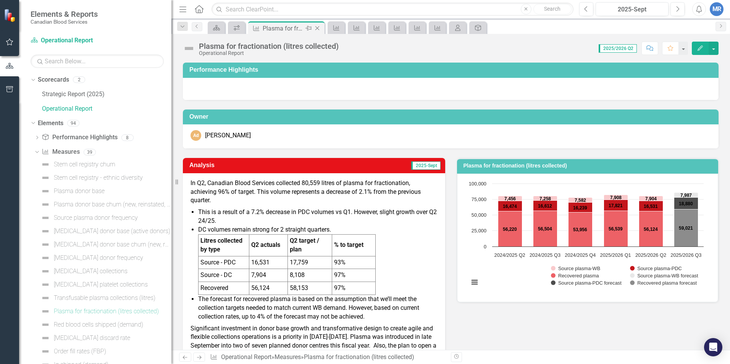
click at [316, 26] on icon "Close" at bounding box center [317, 28] width 8 height 6
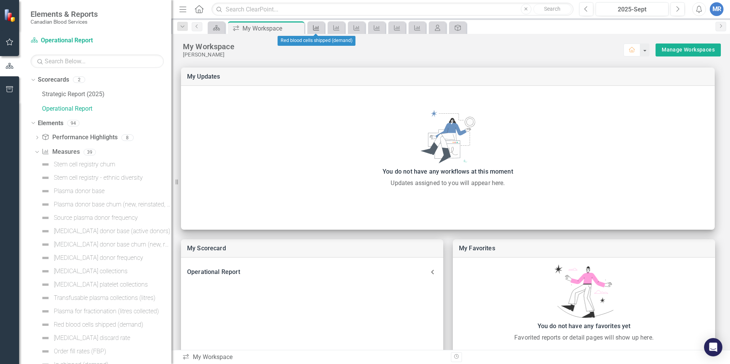
click at [315, 27] on icon "Measure" at bounding box center [316, 28] width 8 height 6
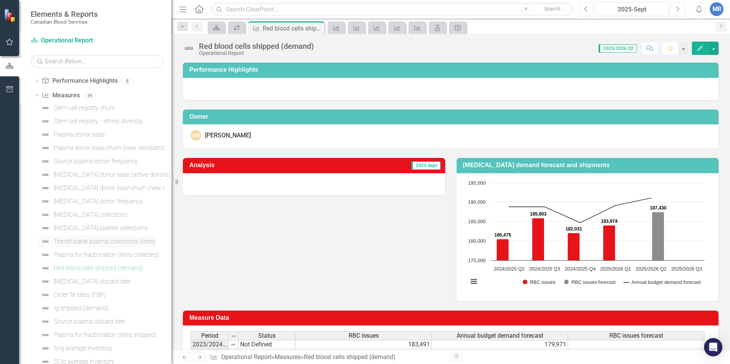
scroll to position [76, 0]
